Goal: Information Seeking & Learning: Learn about a topic

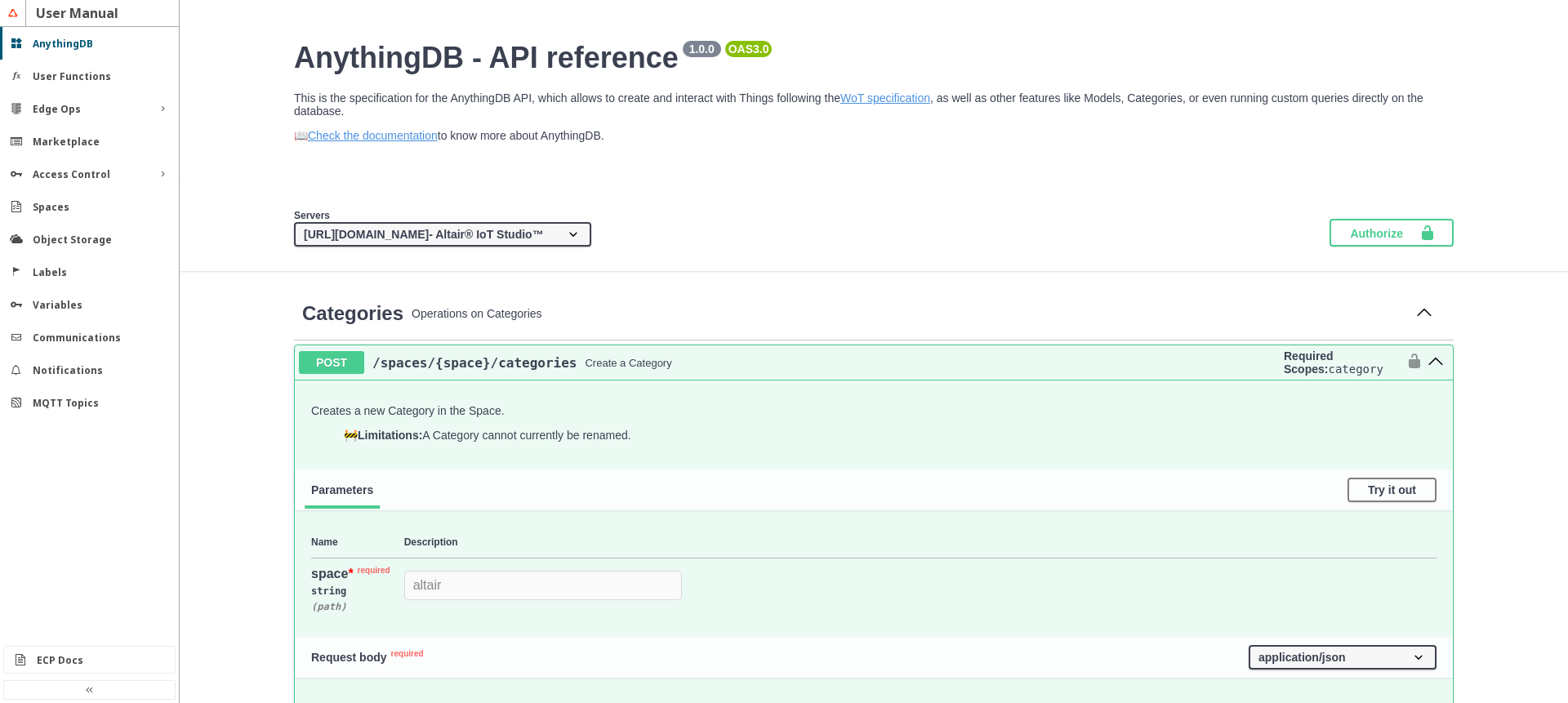
scroll to position [337, 0]
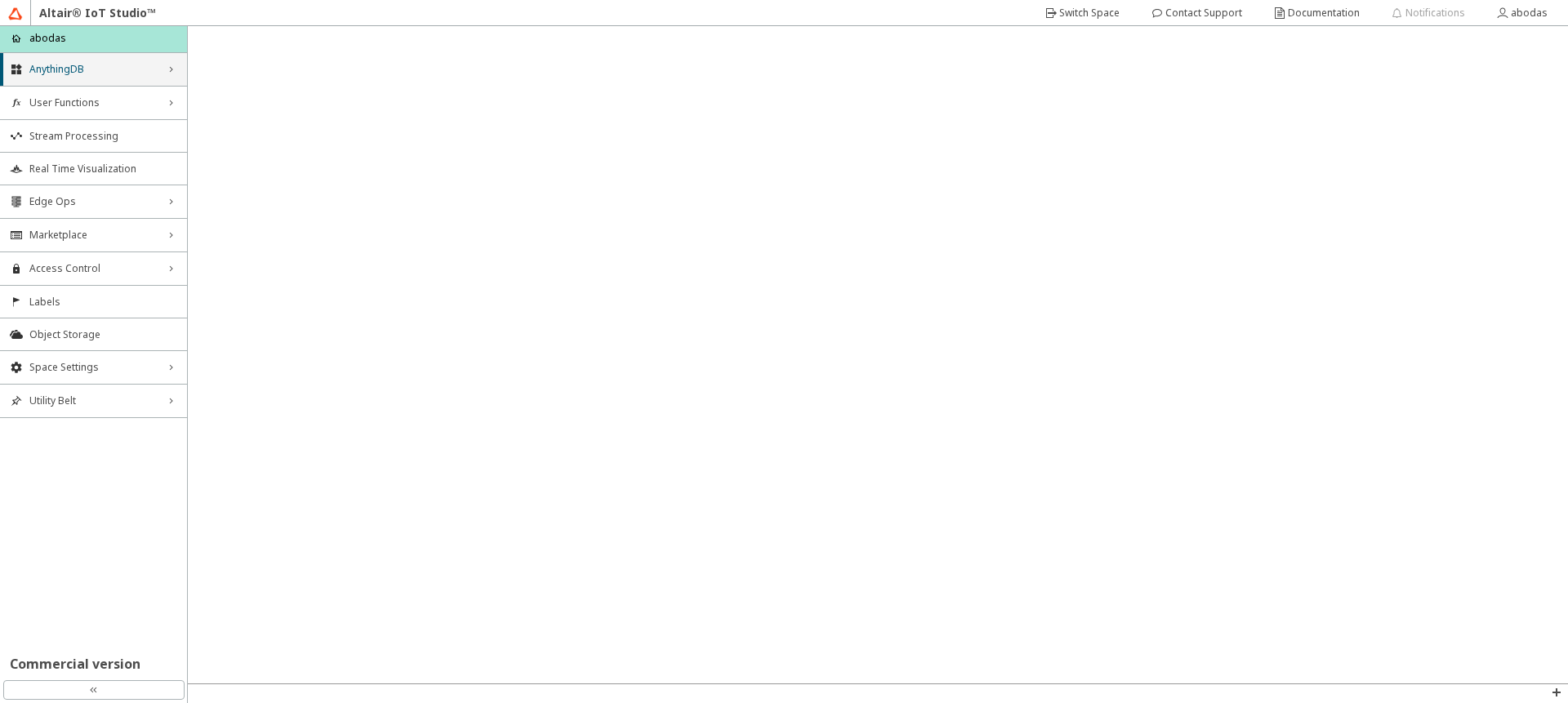
click at [63, 76] on div "AnythingDB right_chevron" at bounding box center [94, 69] width 187 height 33
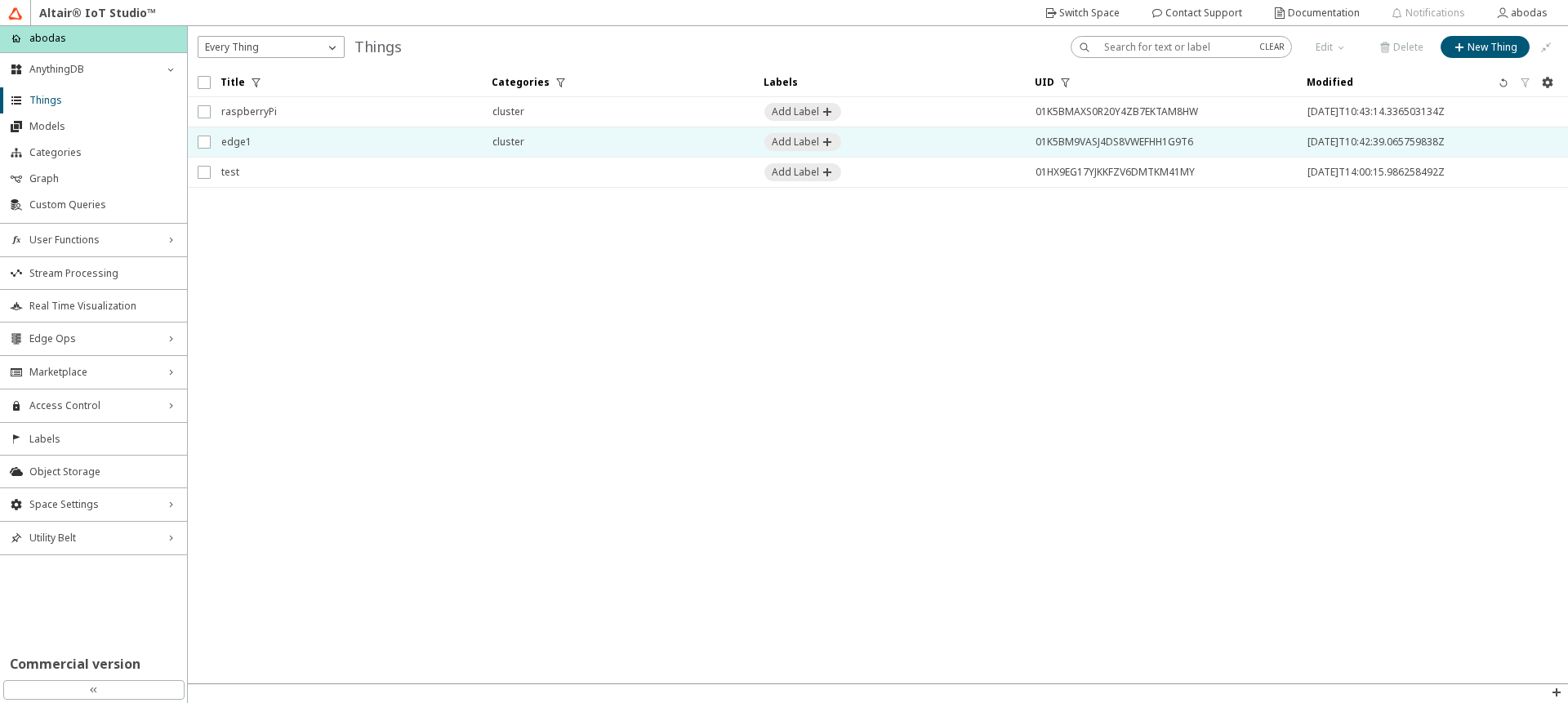
click at [344, 144] on span "edge1" at bounding box center [346, 142] width 250 height 29
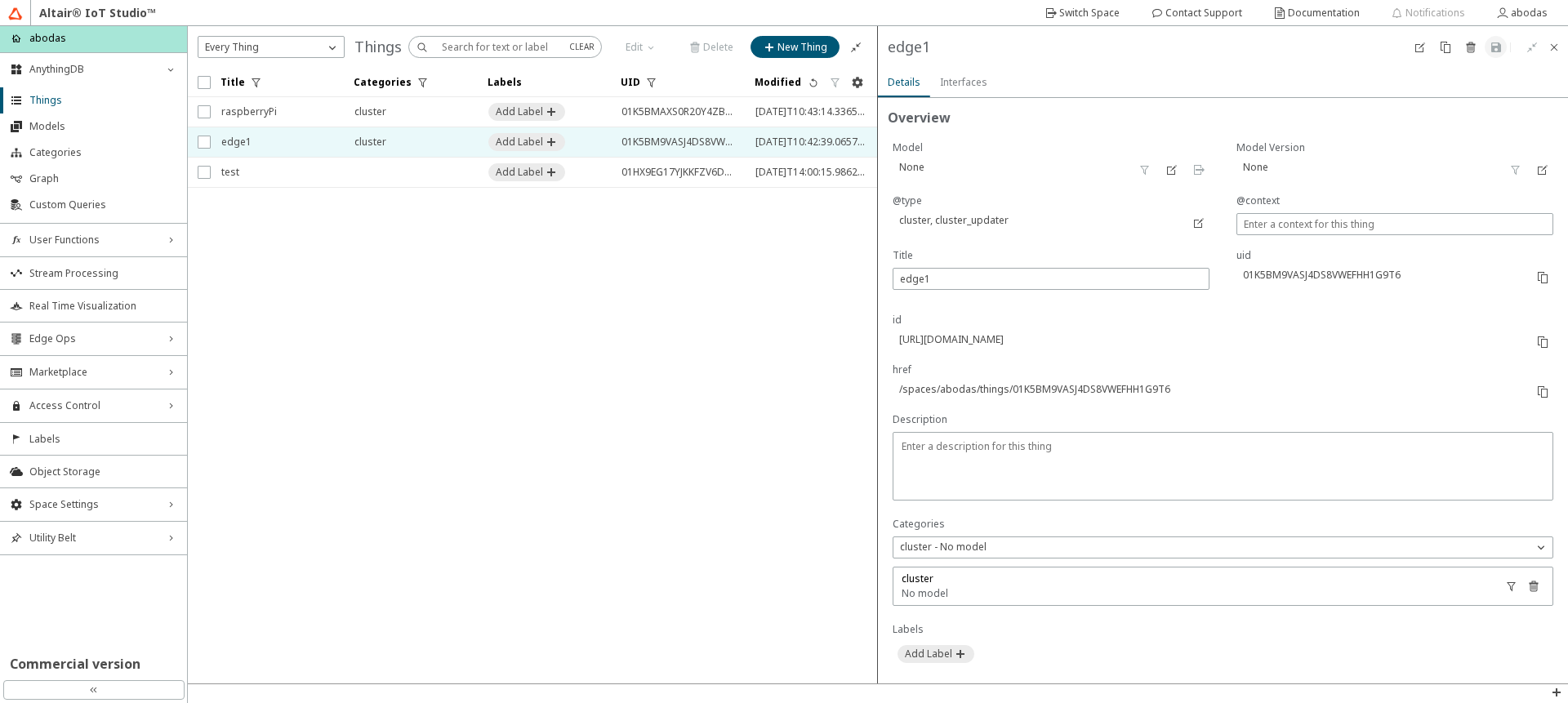
click at [956, 90] on div "Interfaces" at bounding box center [964, 82] width 48 height 29
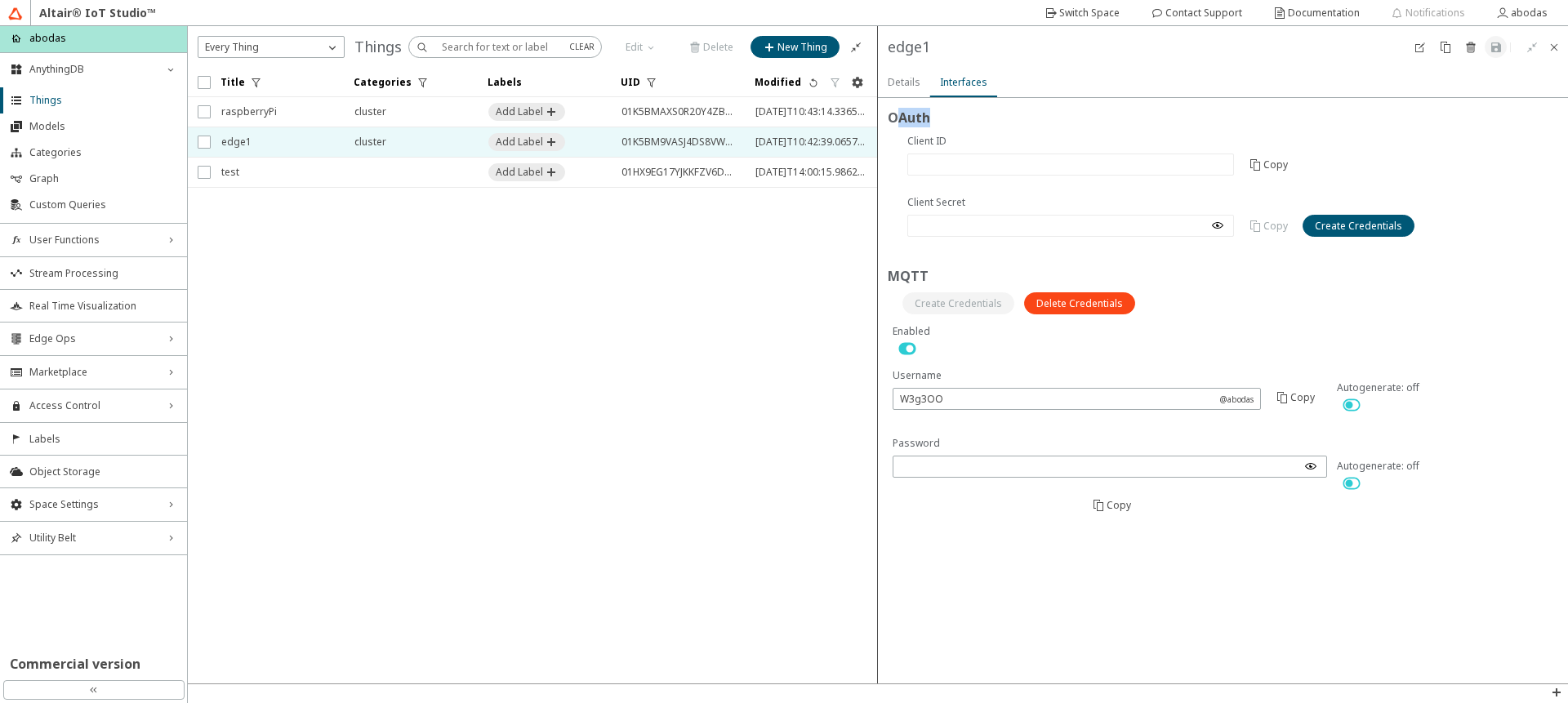
drag, startPoint x: 903, startPoint y: 117, endPoint x: 926, endPoint y: 121, distance: 23.3
click at [0, 0] on slot "OAuth" at bounding box center [0, 0] width 0 height 0
drag, startPoint x: 906, startPoint y: 281, endPoint x: 934, endPoint y: 298, distance: 32.8
click at [935, 296] on div "MQTT" at bounding box center [1222, 295] width 670 height 58
click at [1333, 593] on form "OAuth Are you sure you want to create OAuth credentials for this Thing? MQTT" at bounding box center [1223, 390] width 690 height 585
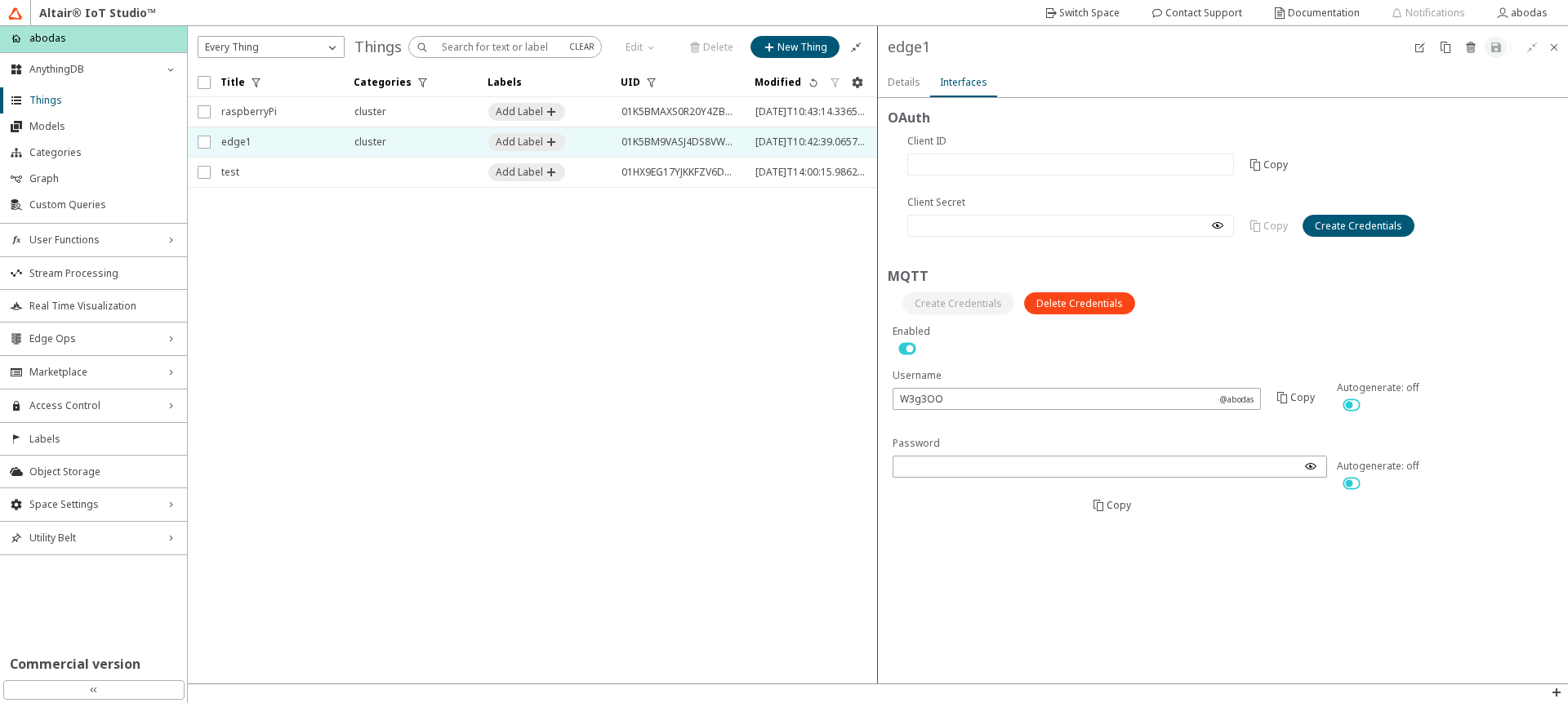
click at [0, 0] on slot "Details" at bounding box center [0, 0] width 0 height 0
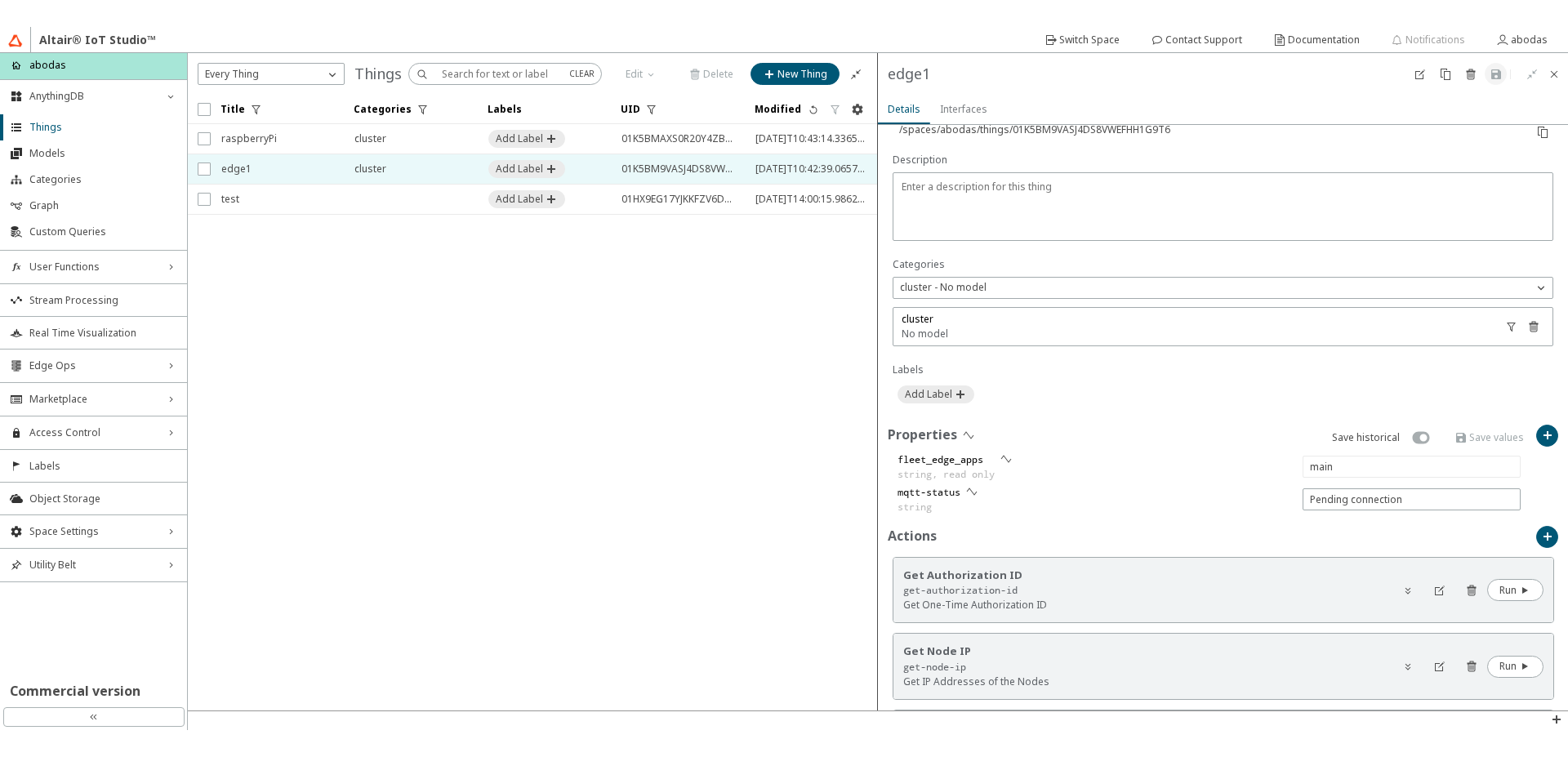
scroll to position [294, 0]
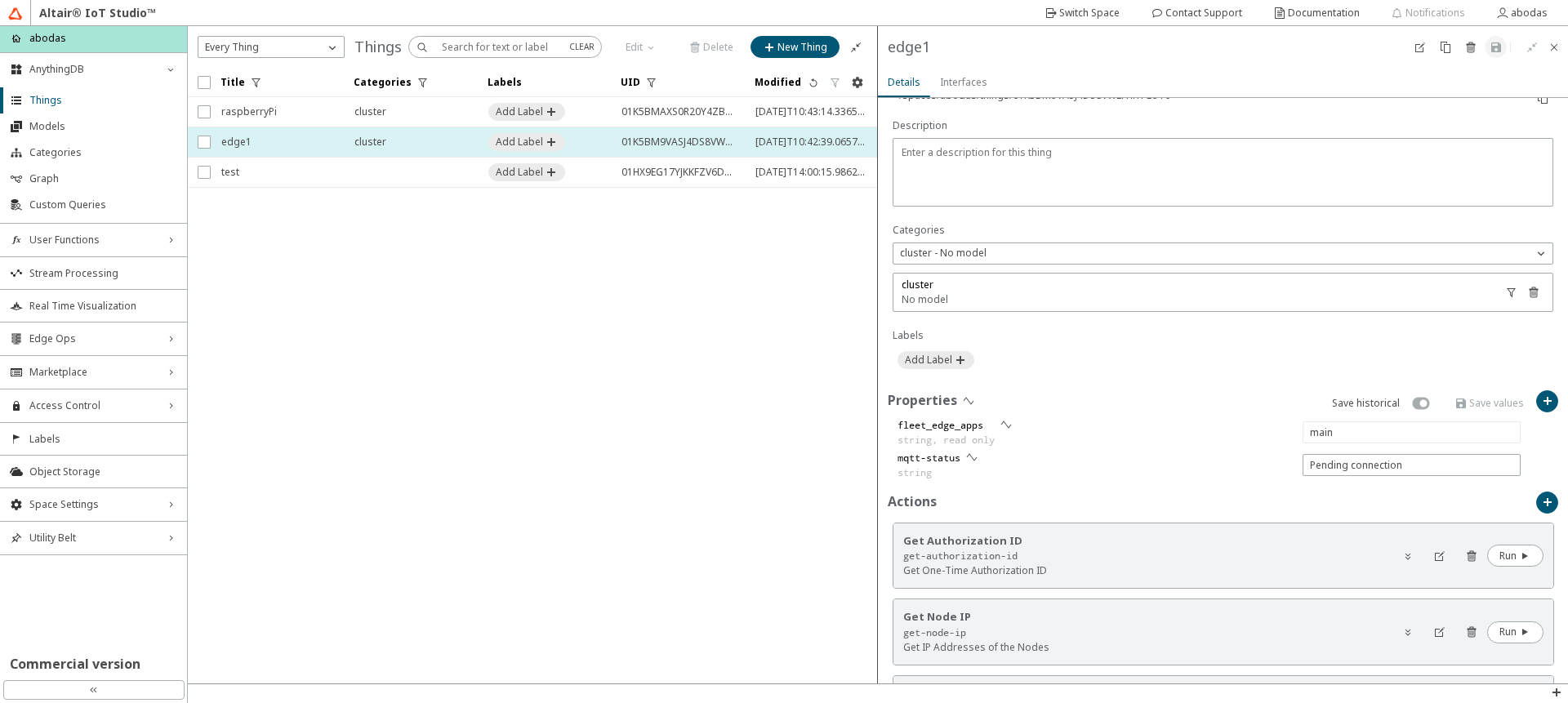
click at [306, 148] on span "edge1" at bounding box center [277, 142] width 112 height 29
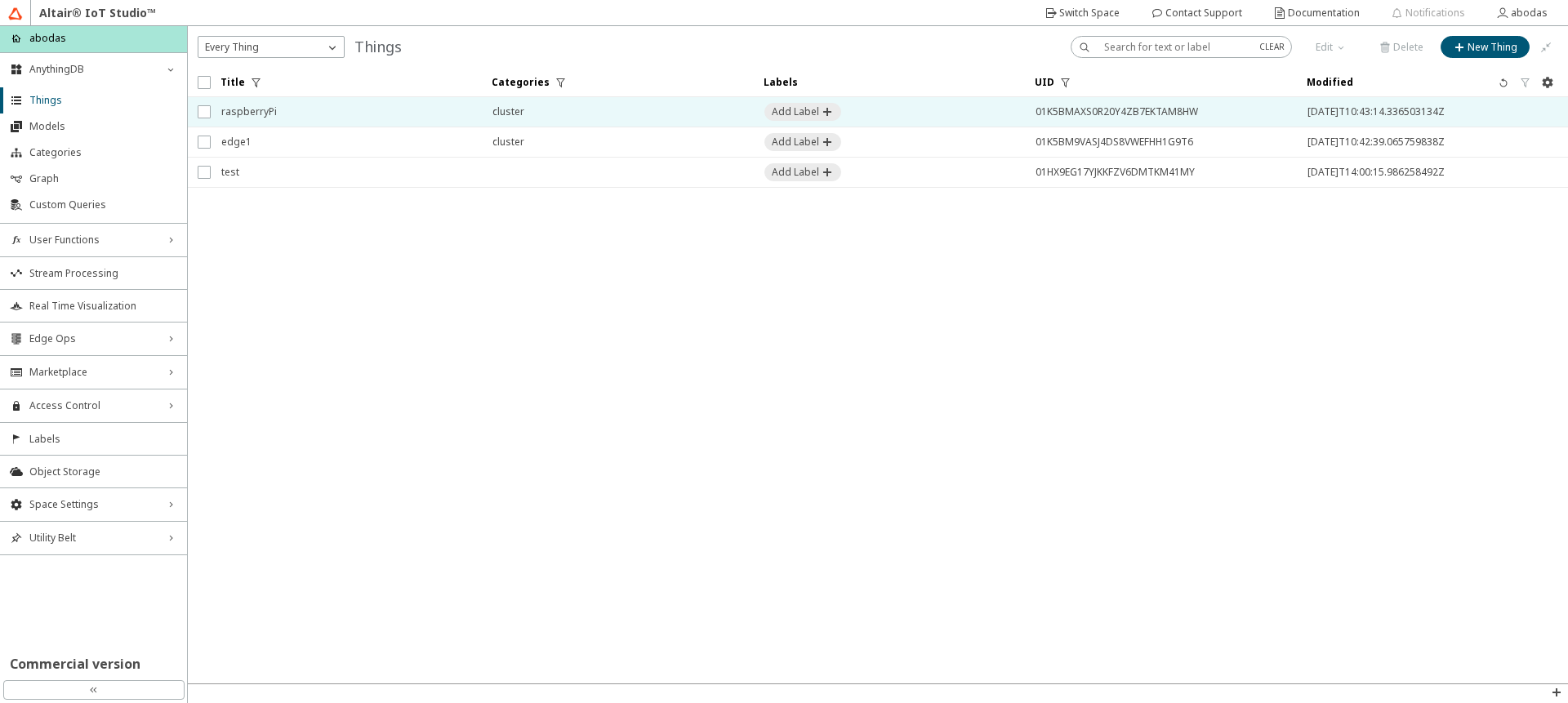
click at [296, 106] on span "raspberryPi" at bounding box center [346, 111] width 250 height 29
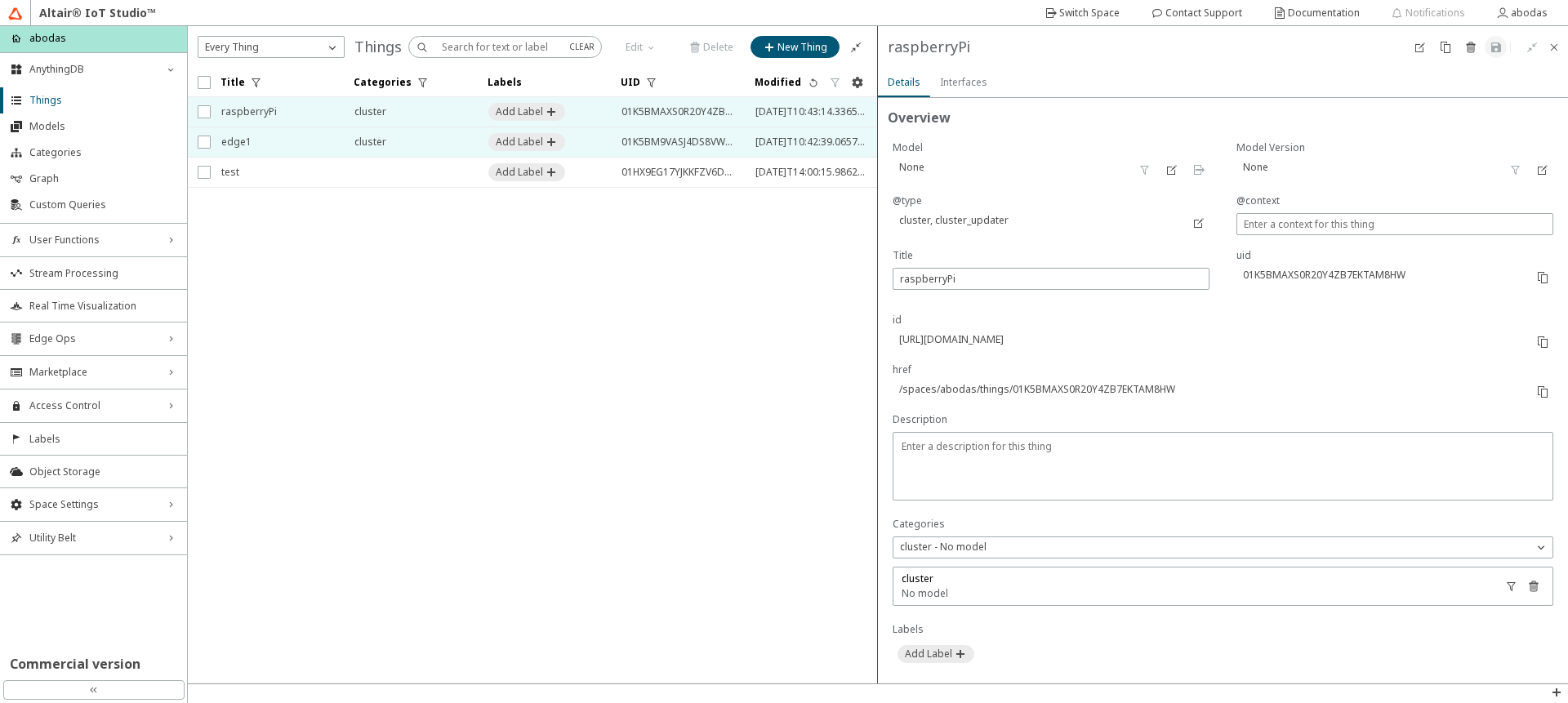
click at [323, 138] on span "edge1" at bounding box center [277, 142] width 112 height 29
